Goal: Task Accomplishment & Management: Manage account settings

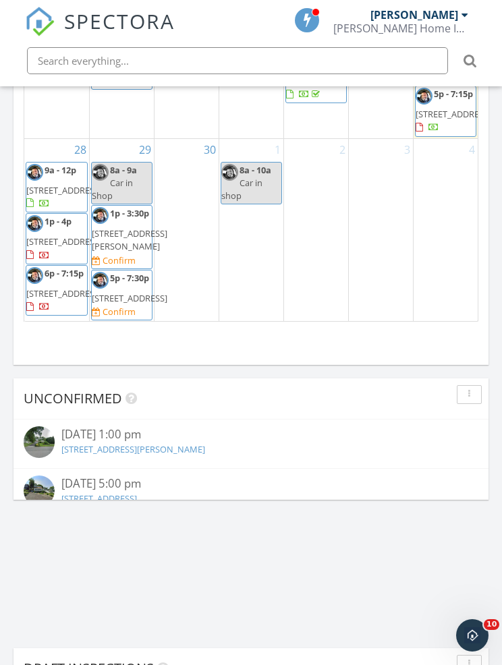
scroll to position [737, 0]
click at [292, 249] on div "2" at bounding box center [316, 230] width 64 height 183
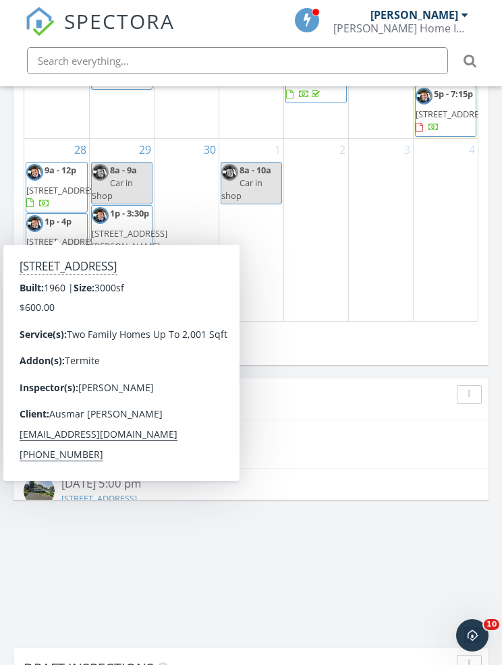
click at [40, 215] on img at bounding box center [34, 223] width 17 height 17
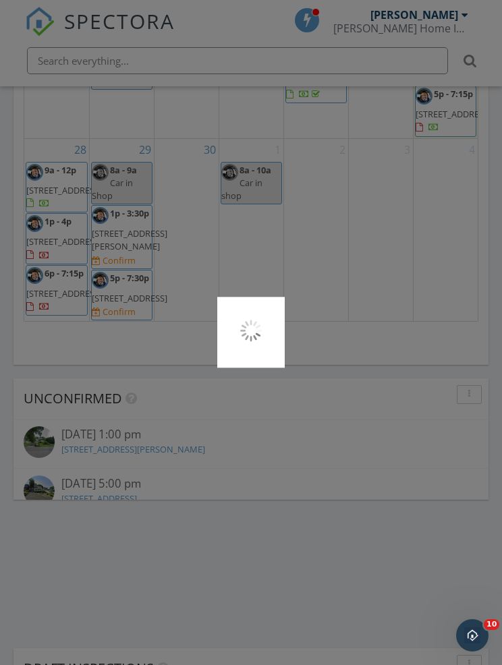
click at [47, 177] on div at bounding box center [251, 332] width 502 height 665
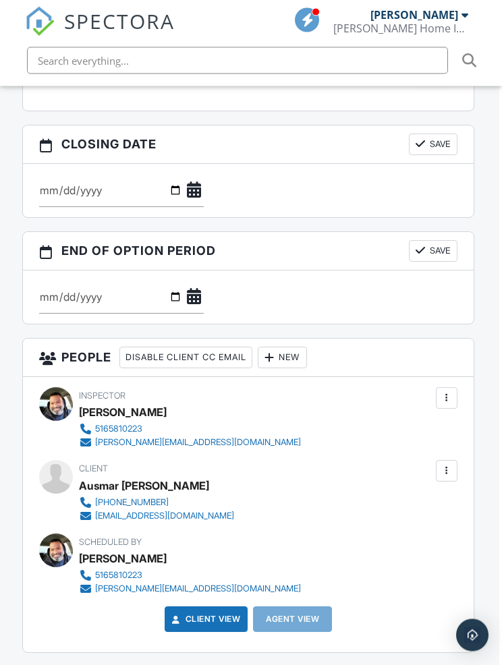
scroll to position [1266, 3]
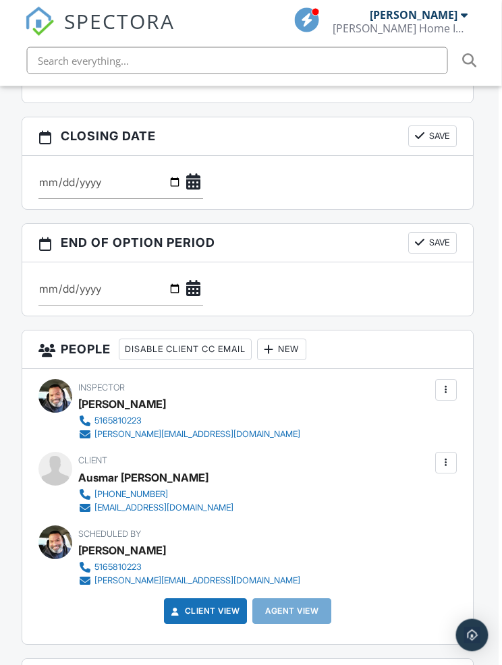
click at [445, 470] on div at bounding box center [446, 462] width 13 height 13
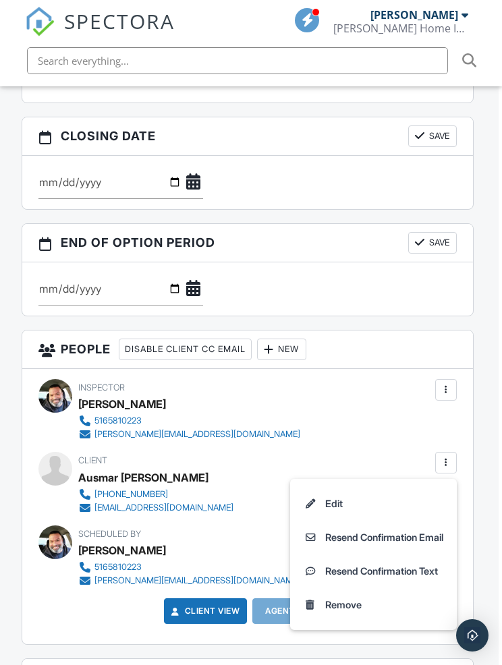
click at [336, 548] on li "Resend Confirmation Email" at bounding box center [373, 537] width 150 height 34
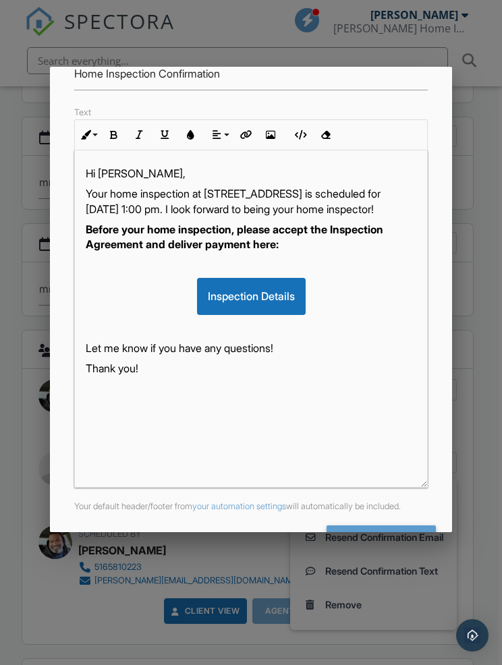
scroll to position [153, 0]
click at [363, 545] on input "Send Email" at bounding box center [380, 538] width 109 height 24
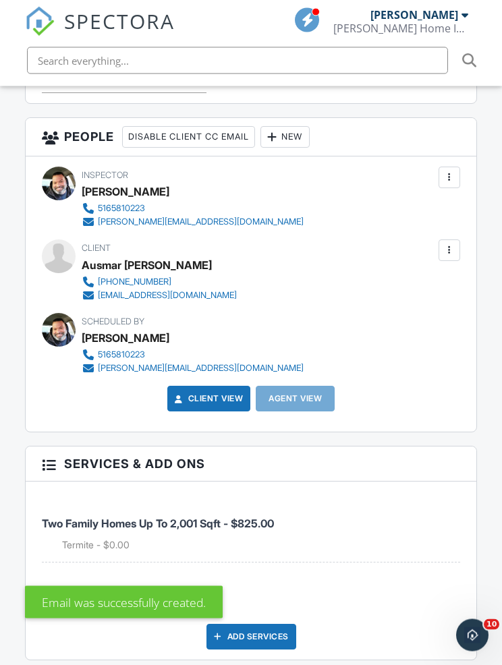
scroll to position [1534, 0]
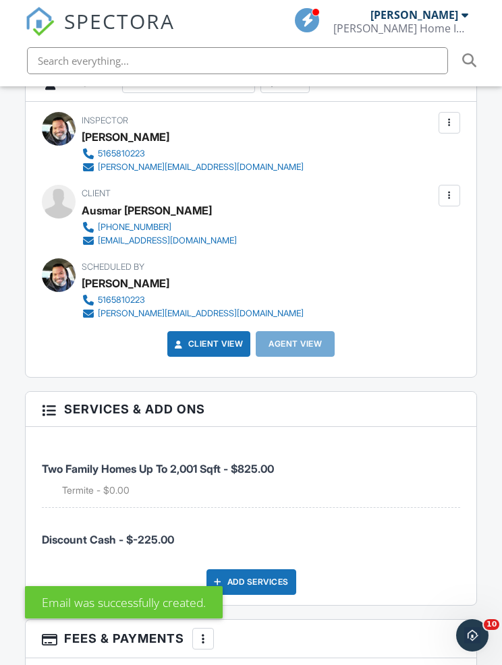
click at [446, 202] on div at bounding box center [448, 195] width 13 height 13
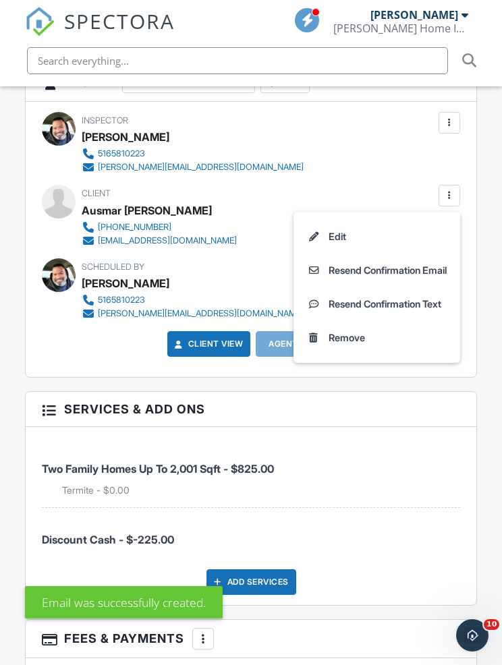
click at [345, 310] on li "Resend Confirmation Text" at bounding box center [376, 304] width 150 height 34
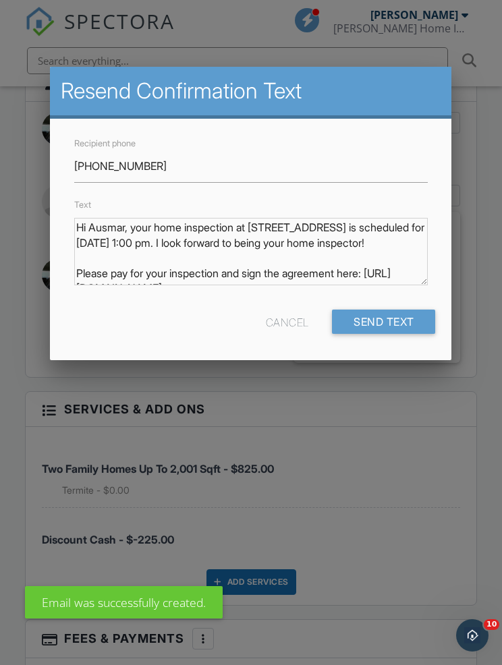
click at [367, 324] on input "Send Text" at bounding box center [384, 321] width 104 height 24
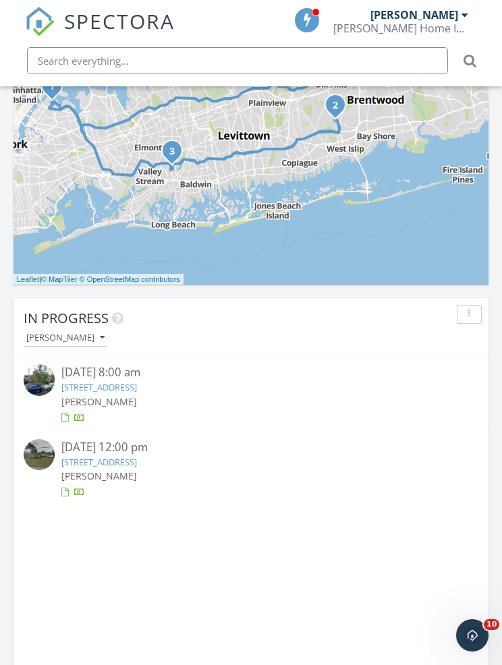
scroll to position [769, 0]
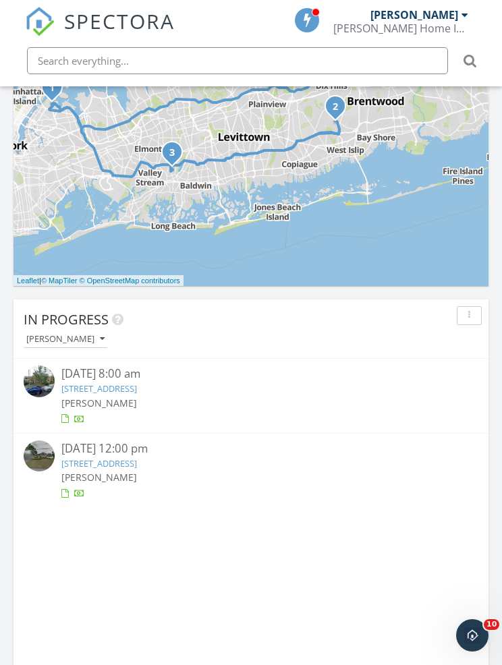
click at [86, 210] on div "1 2 3 + − Northern State Parkway, Long Island Expressway, Grand Central Parkway…" at bounding box center [250, 111] width 475 height 350
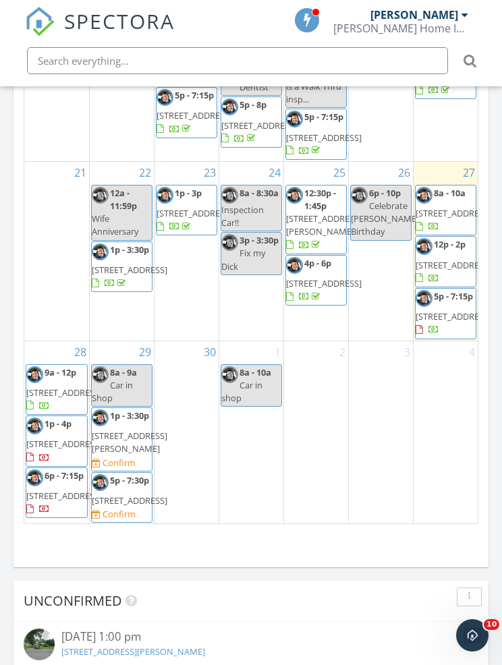
scroll to position [737, 0]
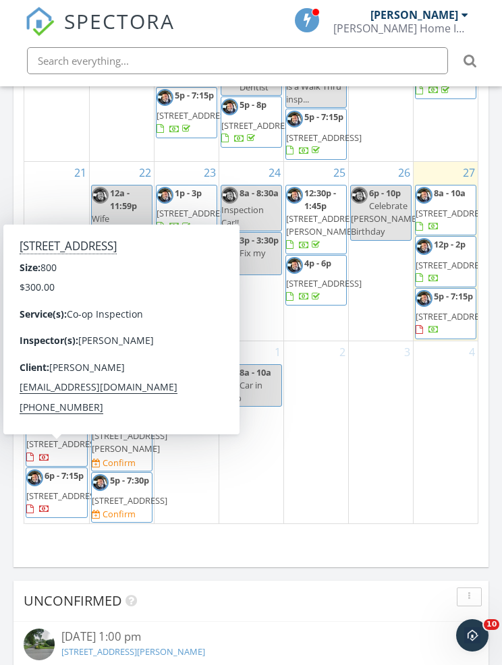
click at [38, 469] on img at bounding box center [34, 477] width 17 height 17
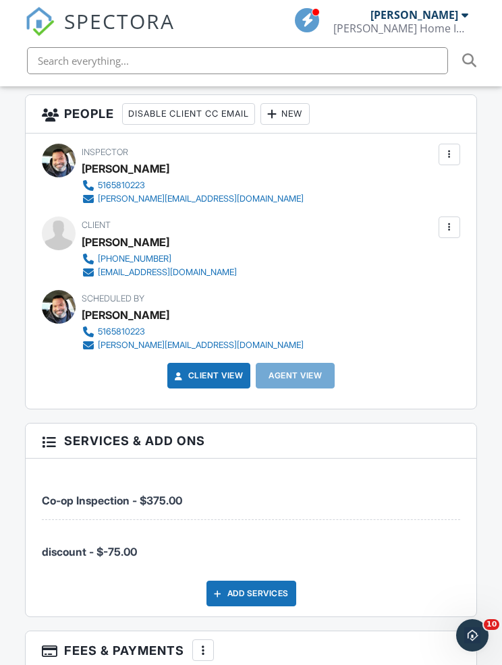
scroll to position [1504, 0]
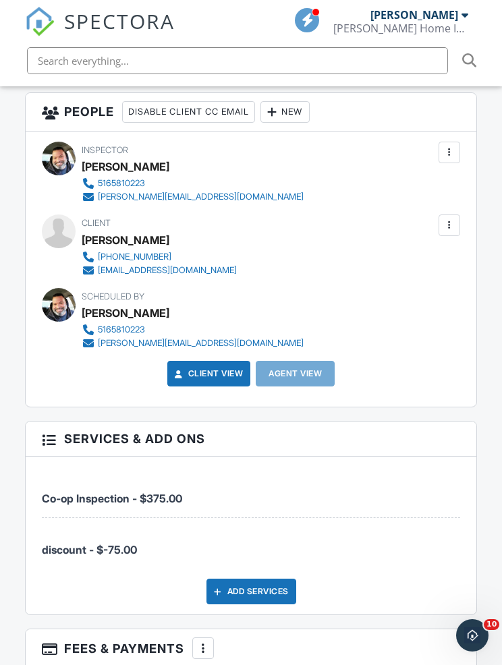
click at [444, 232] on div at bounding box center [448, 224] width 13 height 13
click at [440, 236] on div at bounding box center [449, 225] width 22 height 22
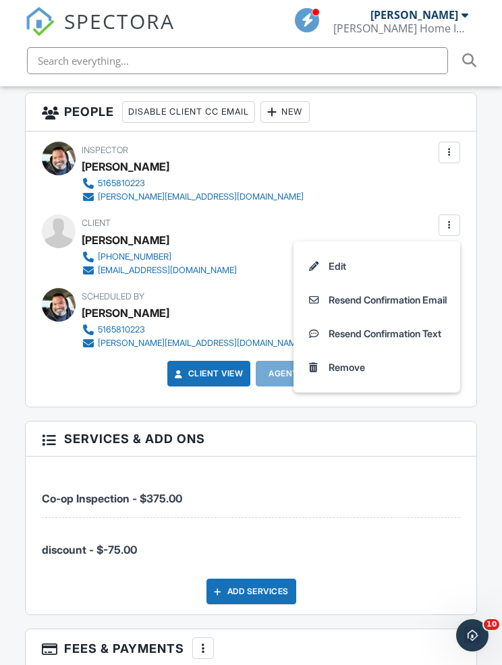
click at [330, 346] on li "Resend Confirmation Text" at bounding box center [376, 334] width 150 height 34
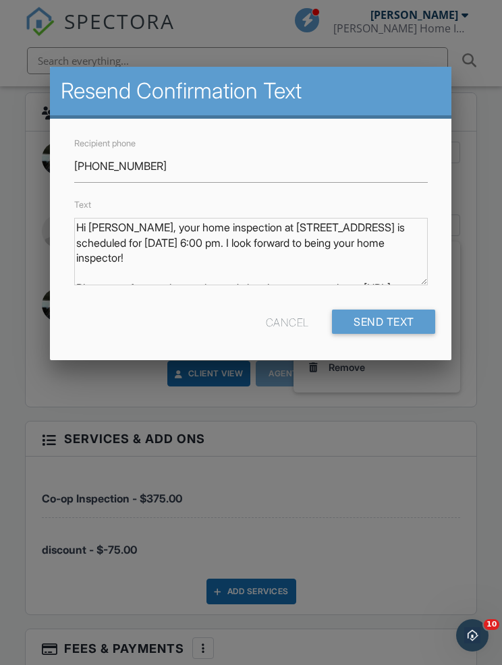
click at [353, 326] on input "Send Text" at bounding box center [384, 321] width 104 height 24
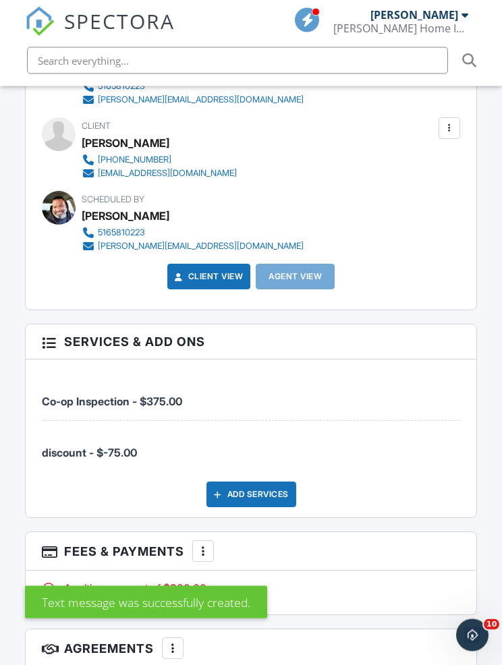
scroll to position [1626, 0]
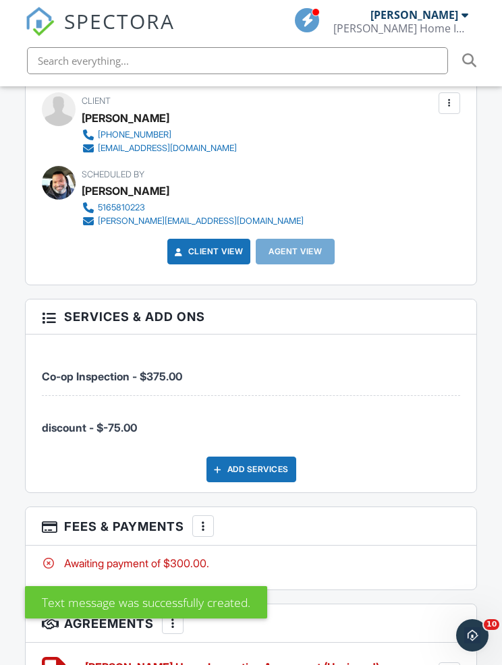
click at [454, 107] on div at bounding box center [449, 103] width 22 height 22
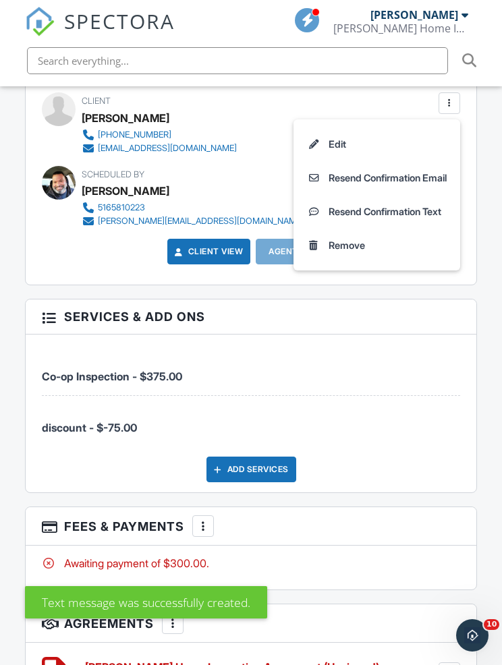
click at [345, 185] on li "Resend Confirmation Email" at bounding box center [376, 178] width 150 height 34
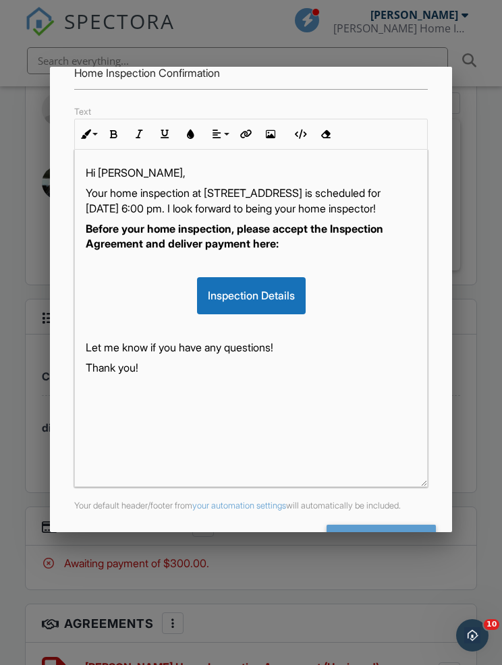
scroll to position [153, 0]
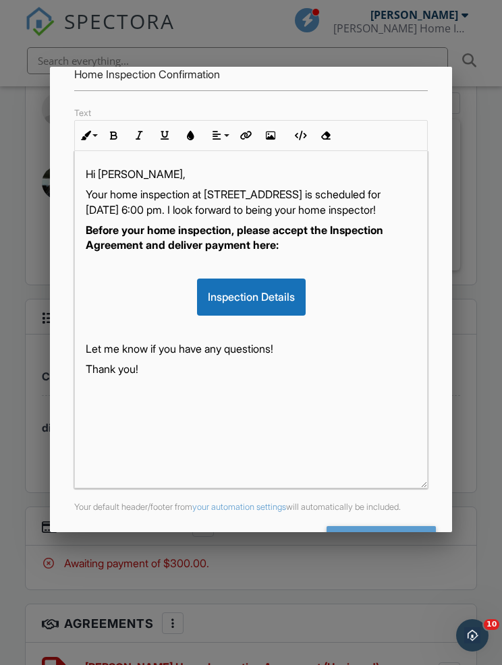
click at [374, 533] on input "Send Email" at bounding box center [380, 538] width 109 height 24
